Goal: Navigation & Orientation: Understand site structure

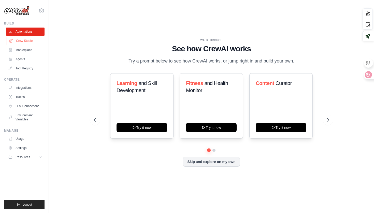
click at [37, 43] on link "Crew Studio" at bounding box center [26, 41] width 38 height 8
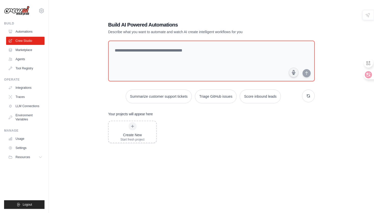
click at [34, 50] on link "Marketplace" at bounding box center [25, 50] width 38 height 8
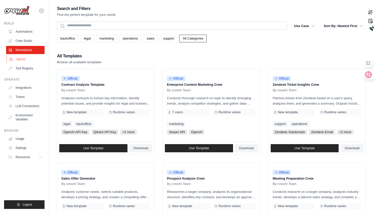
click at [34, 57] on link "Agents" at bounding box center [26, 59] width 38 height 8
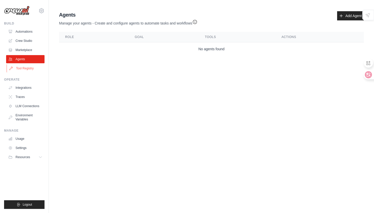
click at [31, 66] on link "Tool Registry" at bounding box center [26, 68] width 38 height 8
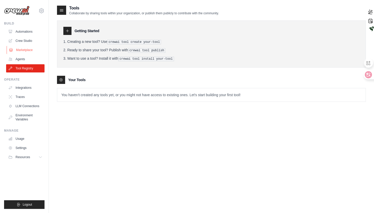
click at [36, 47] on link "Marketplace" at bounding box center [26, 50] width 38 height 8
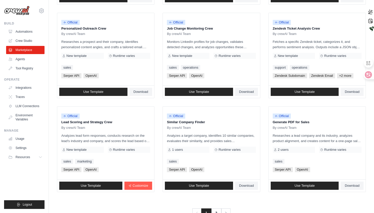
scroll to position [242, 0]
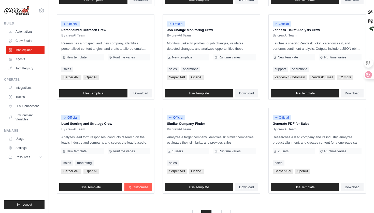
click at [25, 11] on img at bounding box center [16, 11] width 25 height 10
